Goal: Find specific page/section: Find specific page/section

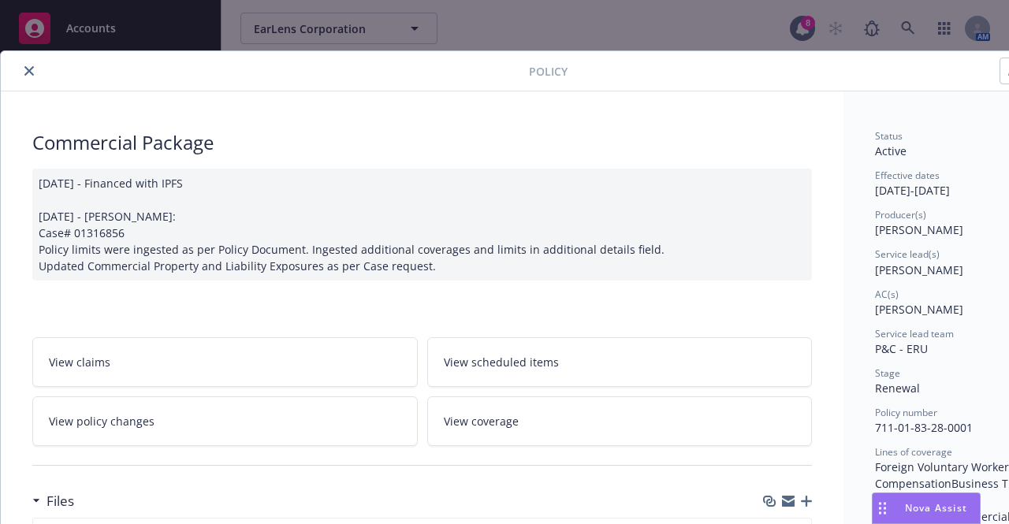
scroll to position [47, 0]
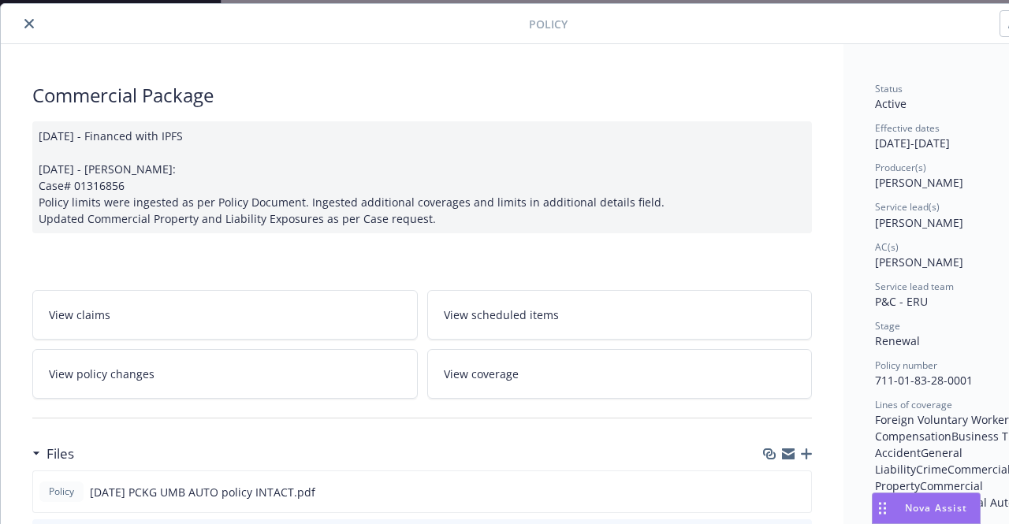
click at [32, 29] on button "close" at bounding box center [29, 23] width 19 height 19
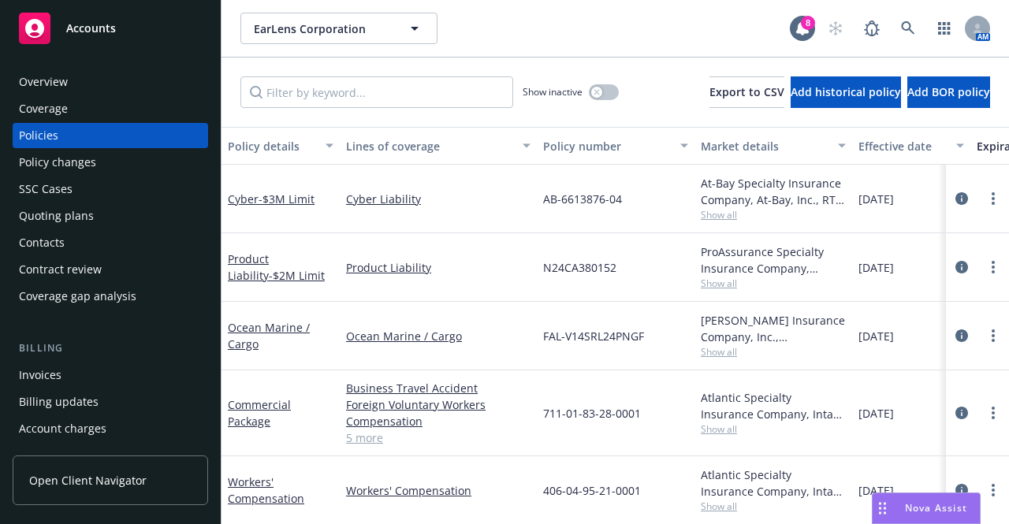
click at [119, 32] on div "Accounts" at bounding box center [110, 29] width 183 height 32
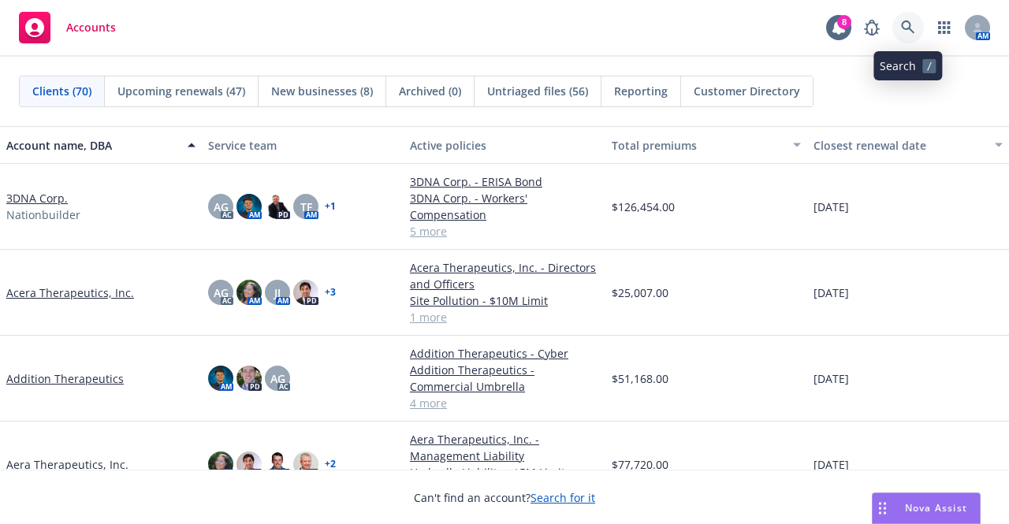
click at [910, 31] on icon at bounding box center [908, 27] width 14 height 14
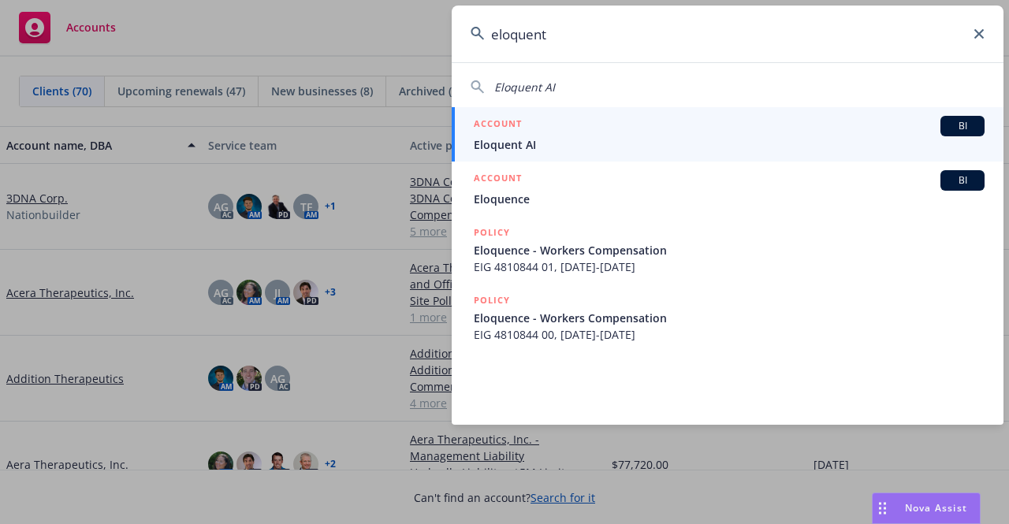
type input "eloquent"
click at [628, 144] on span "Eloquent AI" at bounding box center [729, 144] width 511 height 17
